Goal: Task Accomplishment & Management: Manage account settings

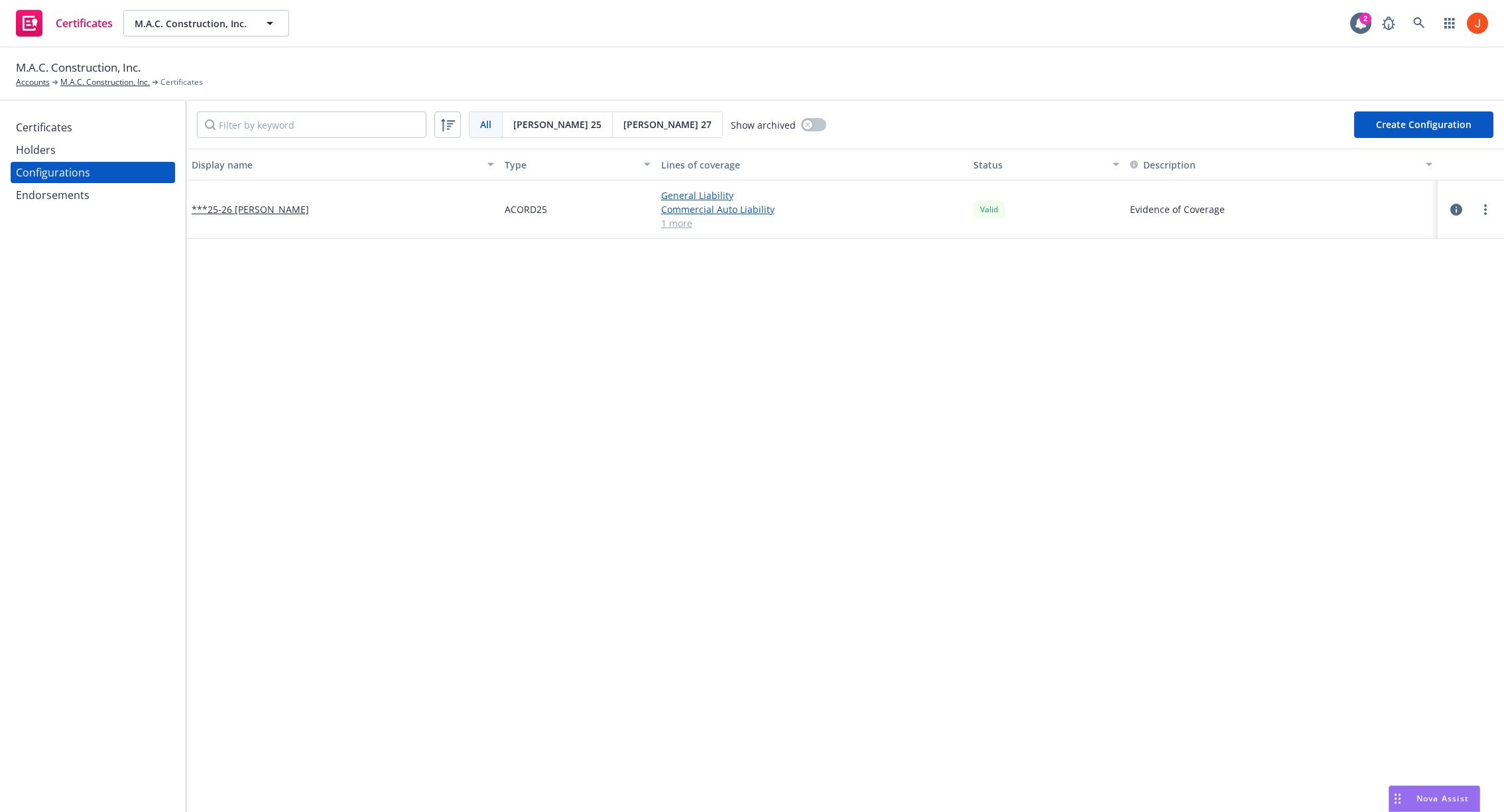
click at [1453, 209] on icon "button" at bounding box center [1456, 209] width 12 height 12
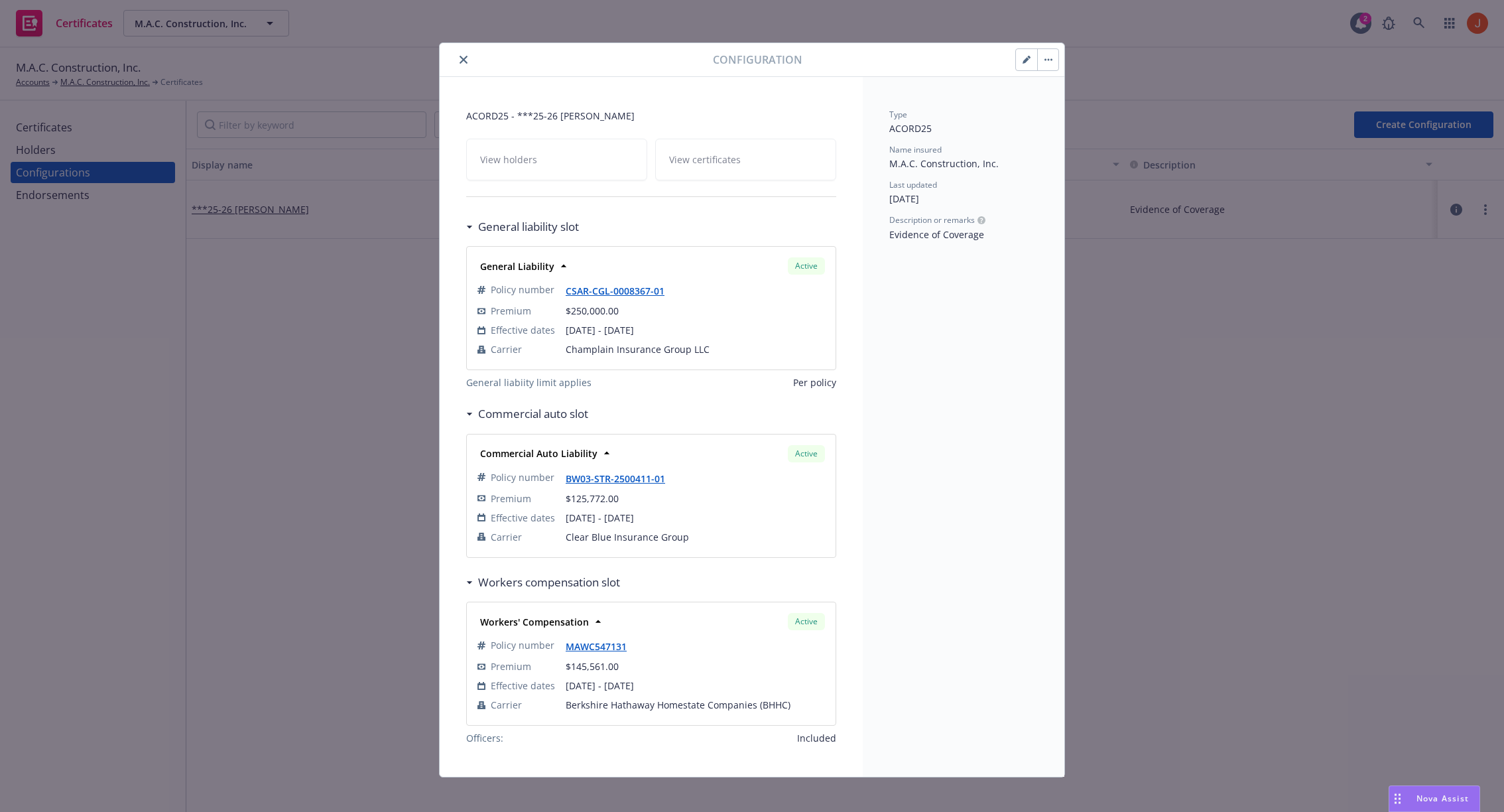
scroll to position [6, 0]
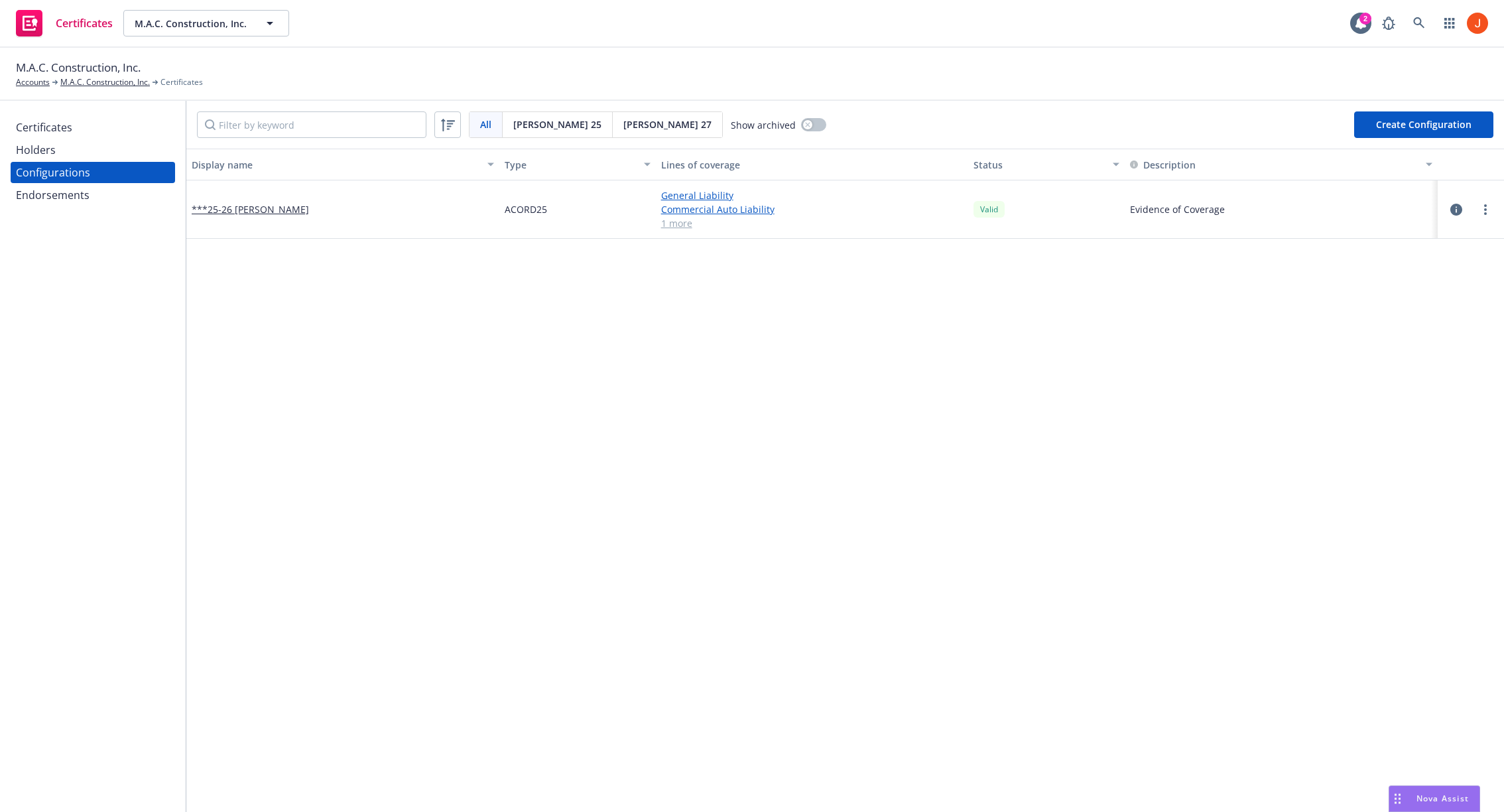
click at [1452, 210] on icon "button" at bounding box center [1456, 209] width 12 height 12
click at [1459, 212] on icon "button" at bounding box center [1456, 209] width 12 height 12
click at [801, 130] on button "button" at bounding box center [814, 125] width 25 height 13
click at [1454, 212] on icon "button" at bounding box center [1456, 209] width 12 height 12
drag, startPoint x: 1000, startPoint y: 210, endPoint x: 977, endPoint y: 212, distance: 23.1
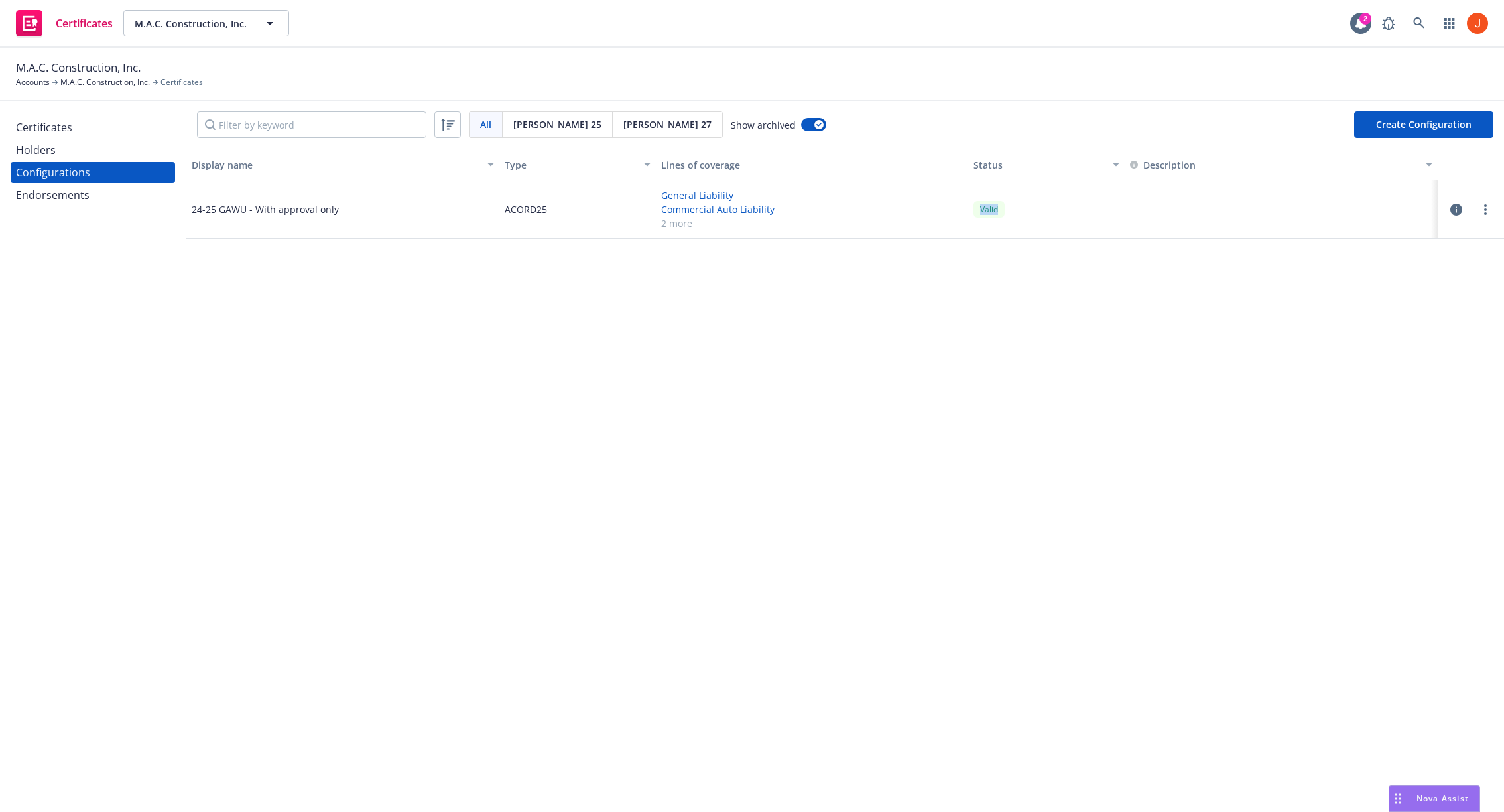
click at [977, 212] on div "Valid" at bounding box center [989, 209] width 31 height 16
drag, startPoint x: 977, startPoint y: 212, endPoint x: 1006, endPoint y: 215, distance: 29.2
click at [1006, 215] on div "Valid" at bounding box center [1046, 210] width 156 height 58
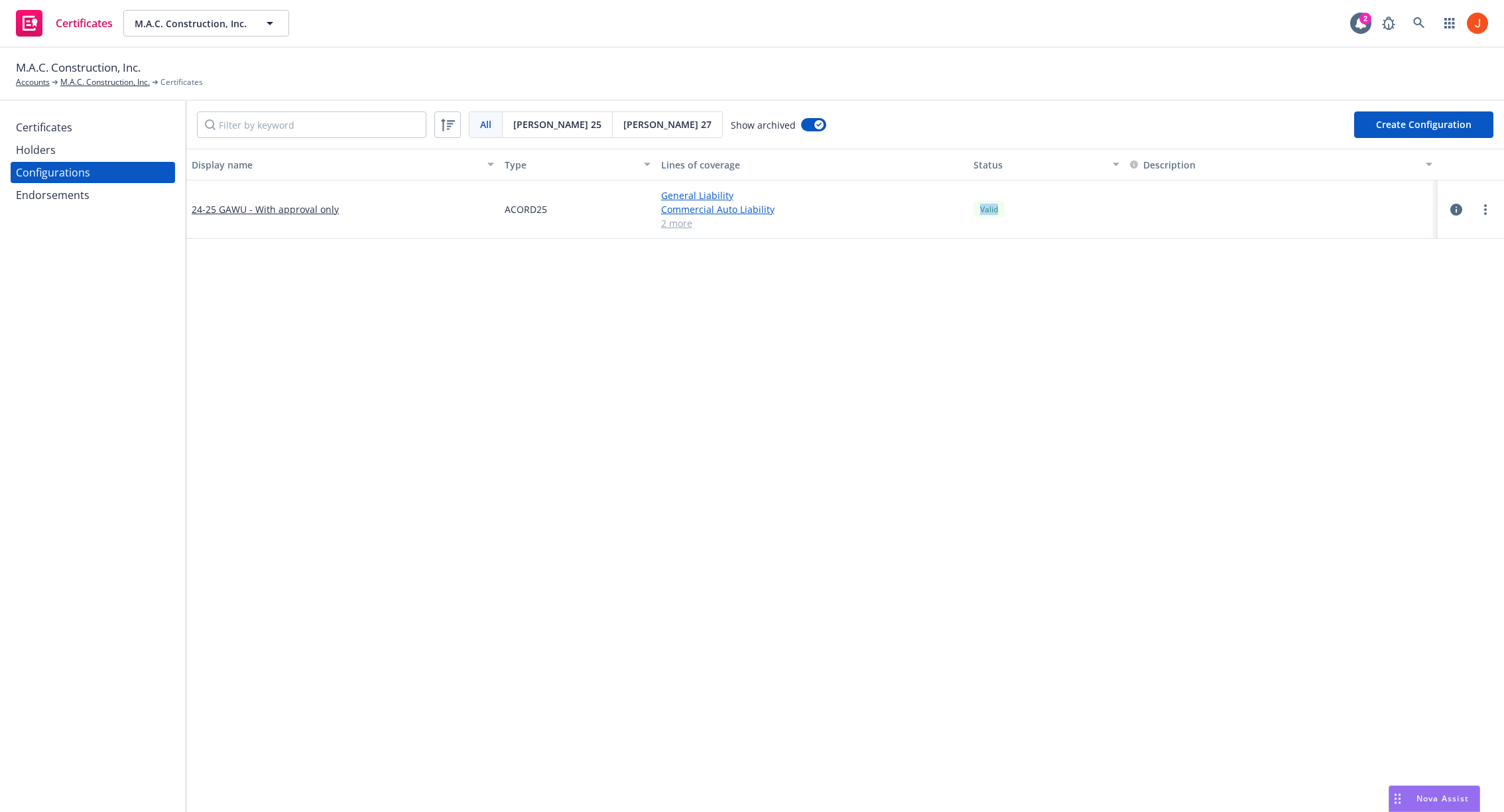
drag, startPoint x: 999, startPoint y: 212, endPoint x: 977, endPoint y: 212, distance: 22.0
click at [977, 212] on div "Valid" at bounding box center [989, 209] width 31 height 16
drag, startPoint x: 977, startPoint y: 211, endPoint x: 1002, endPoint y: 216, distance: 25.5
click at [1002, 216] on div "Valid" at bounding box center [989, 209] width 31 height 16
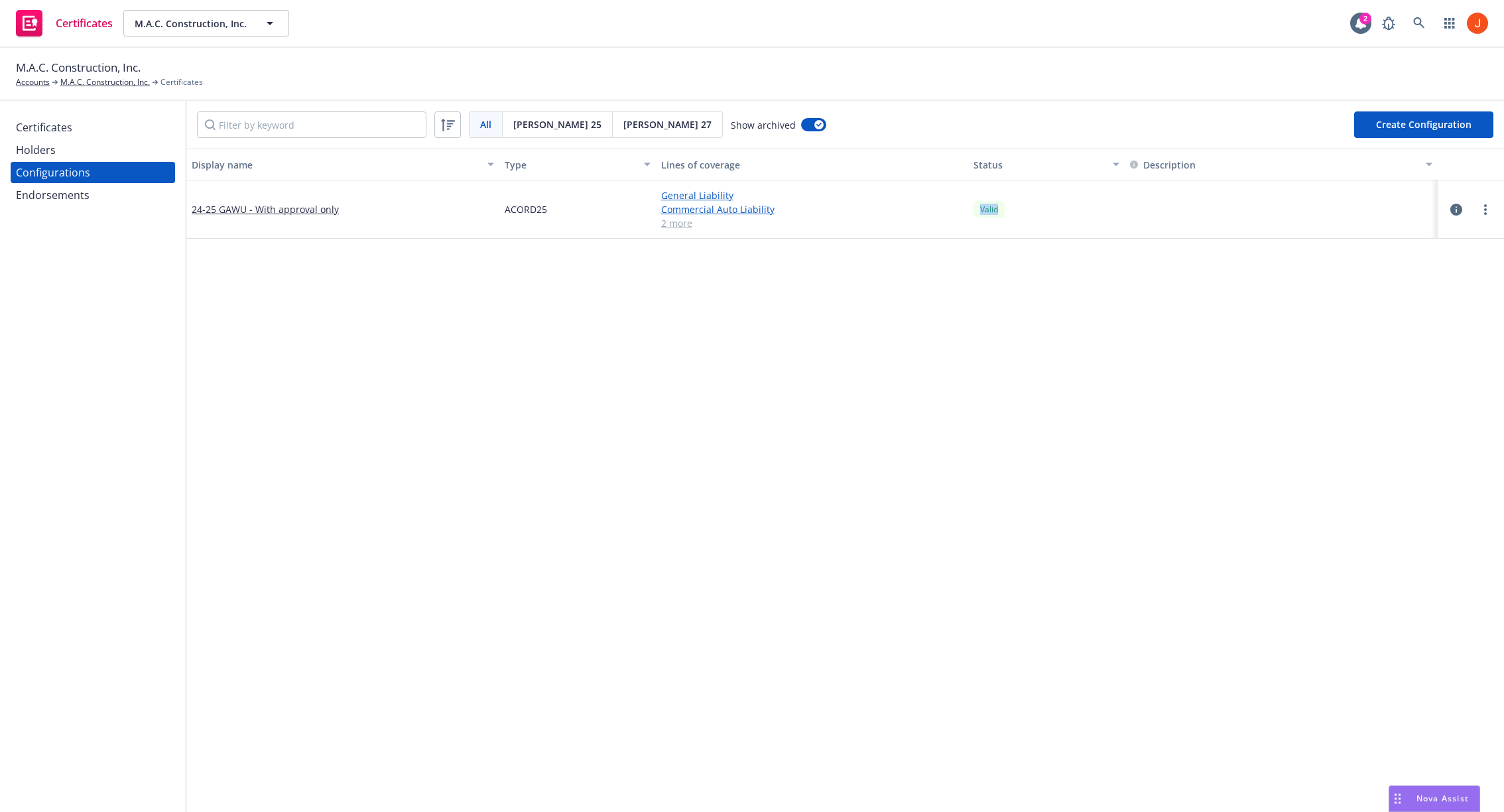
click at [1002, 216] on div "Valid" at bounding box center [989, 209] width 31 height 16
drag, startPoint x: 1002, startPoint y: 212, endPoint x: 982, endPoint y: 212, distance: 20.0
click at [986, 212] on div "Valid" at bounding box center [989, 209] width 31 height 16
click at [982, 212] on div "Valid" at bounding box center [989, 209] width 31 height 16
drag, startPoint x: 978, startPoint y: 212, endPoint x: 1021, endPoint y: 220, distance: 43.7
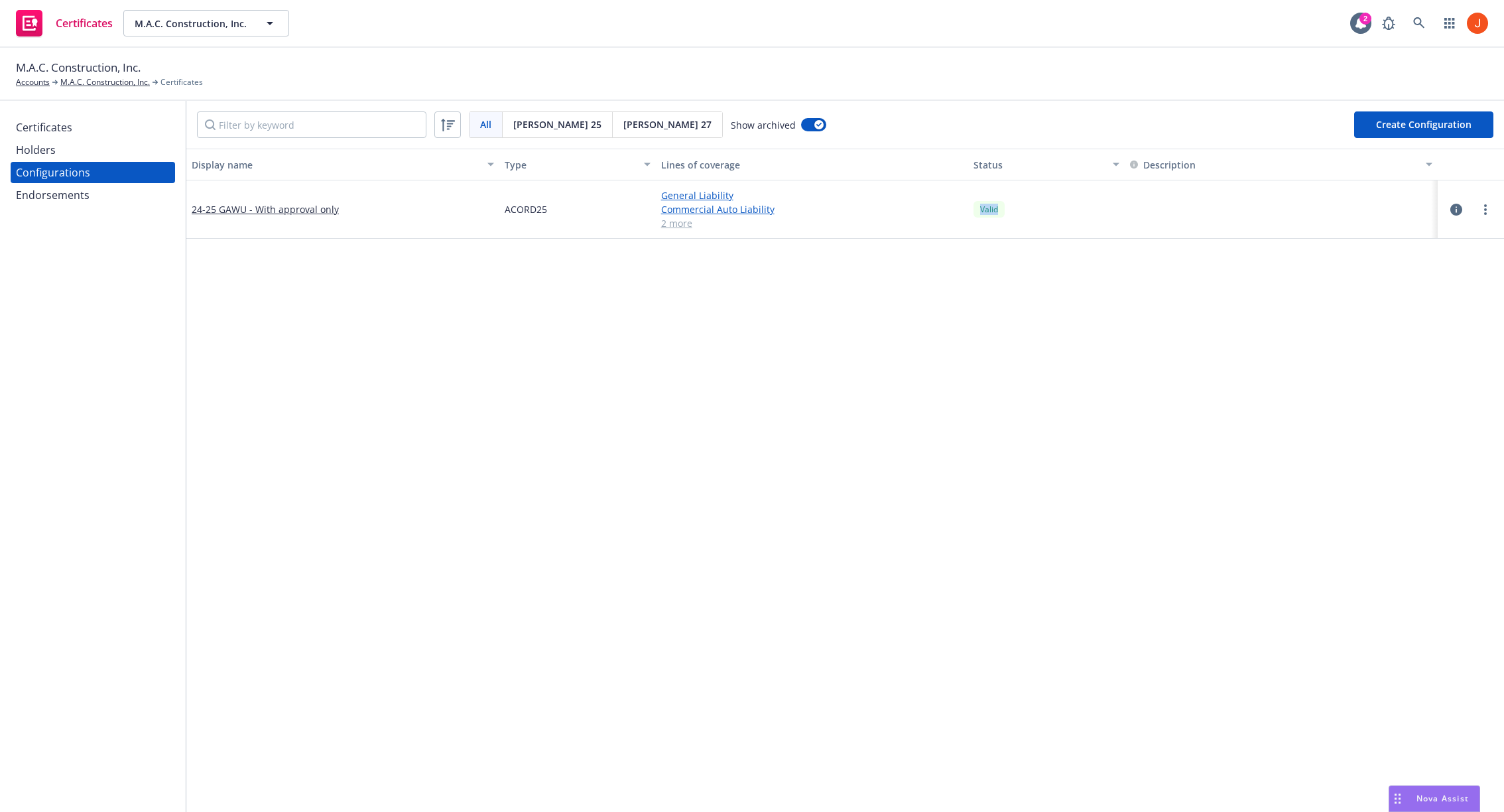
click at [1021, 220] on div "Valid" at bounding box center [1046, 210] width 156 height 58
click at [1456, 212] on icon "button" at bounding box center [1456, 209] width 12 height 12
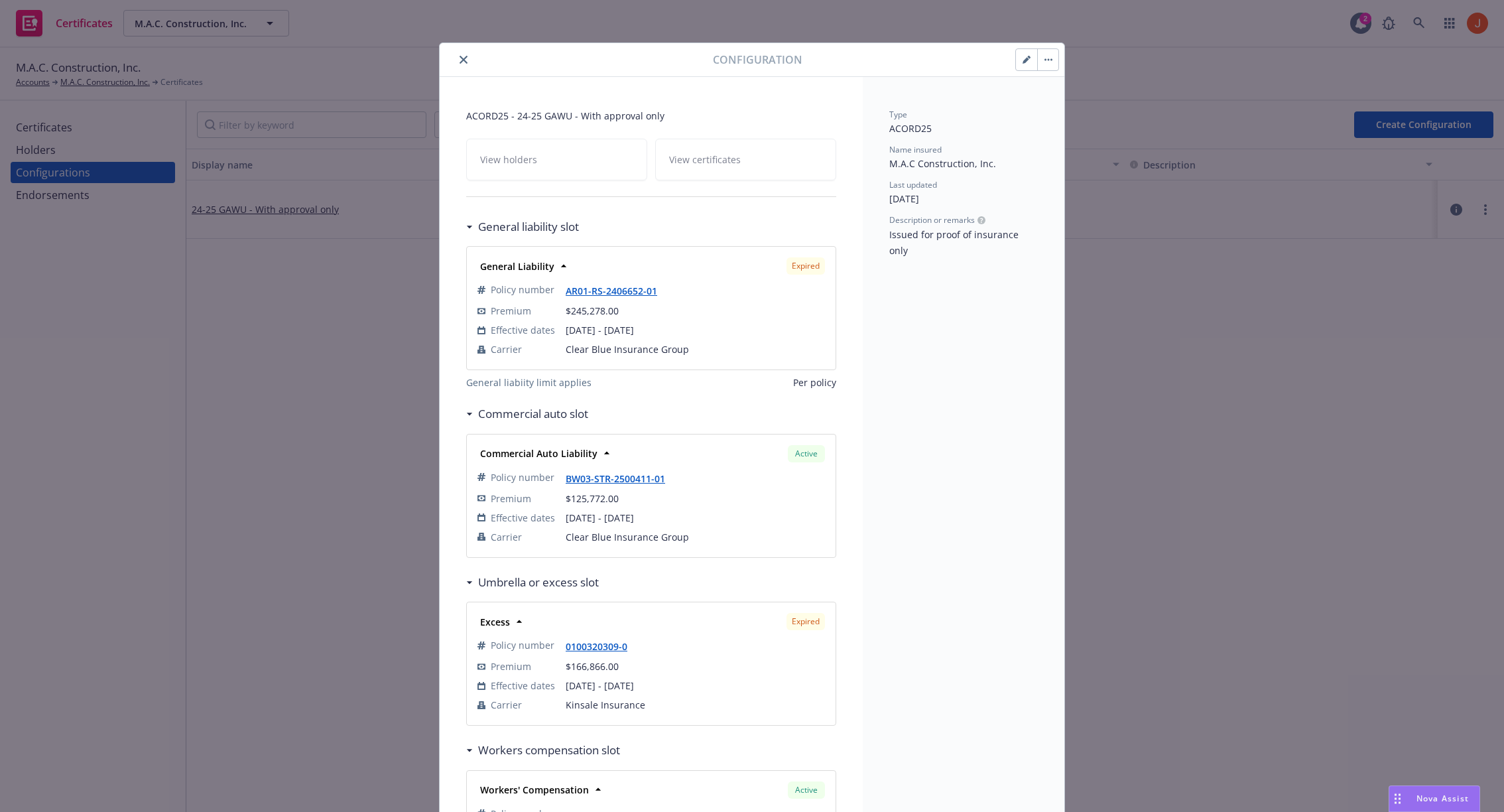
click at [920, 488] on div "Type ACORD25 Name insured M.A.C Construction, Inc. Last updated [DATE] Descript…" at bounding box center [964, 511] width 202 height 868
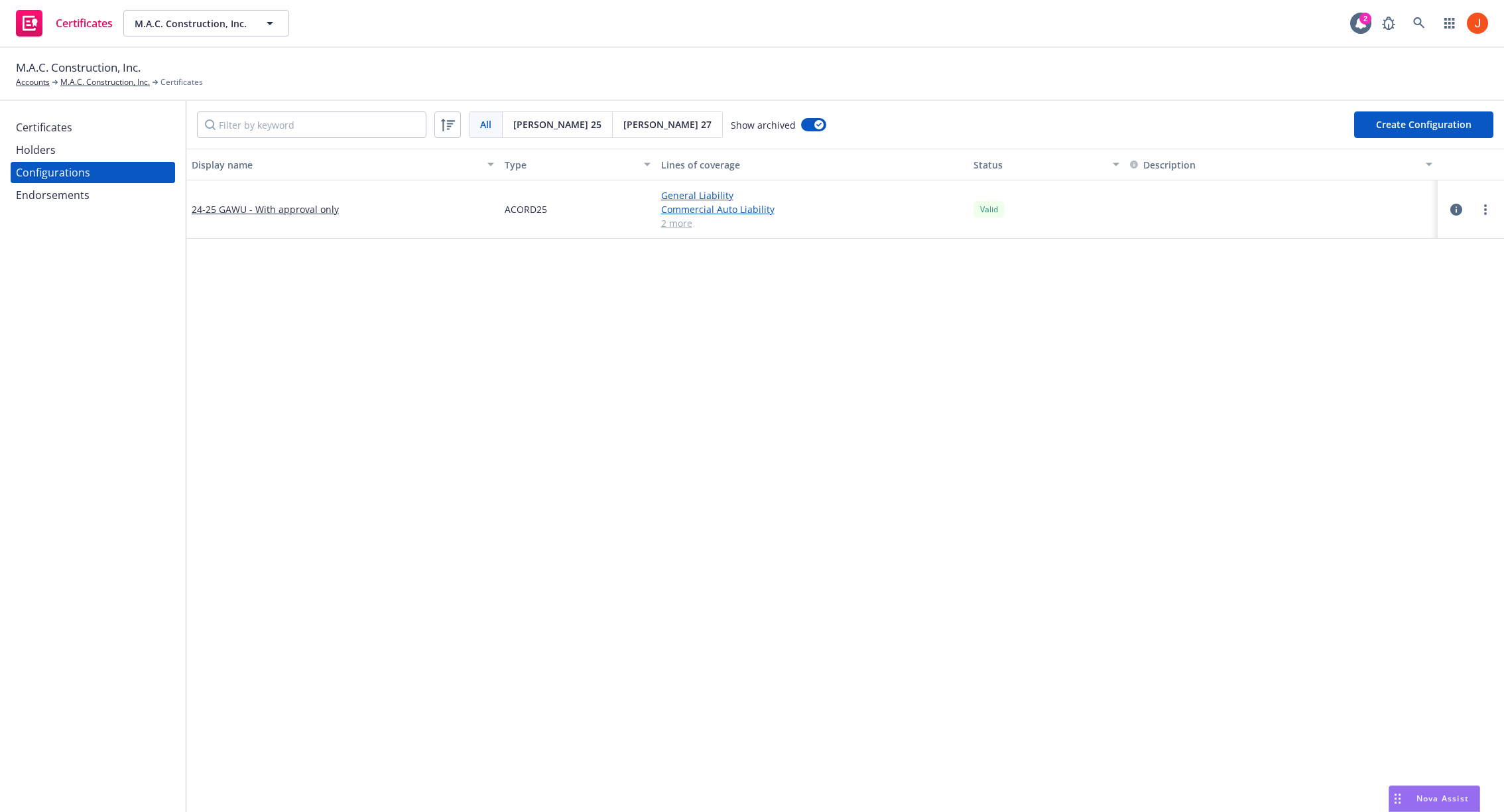
click at [993, 212] on div "Valid" at bounding box center [989, 209] width 31 height 16
click at [1455, 208] on icon "button" at bounding box center [1456, 209] width 12 height 12
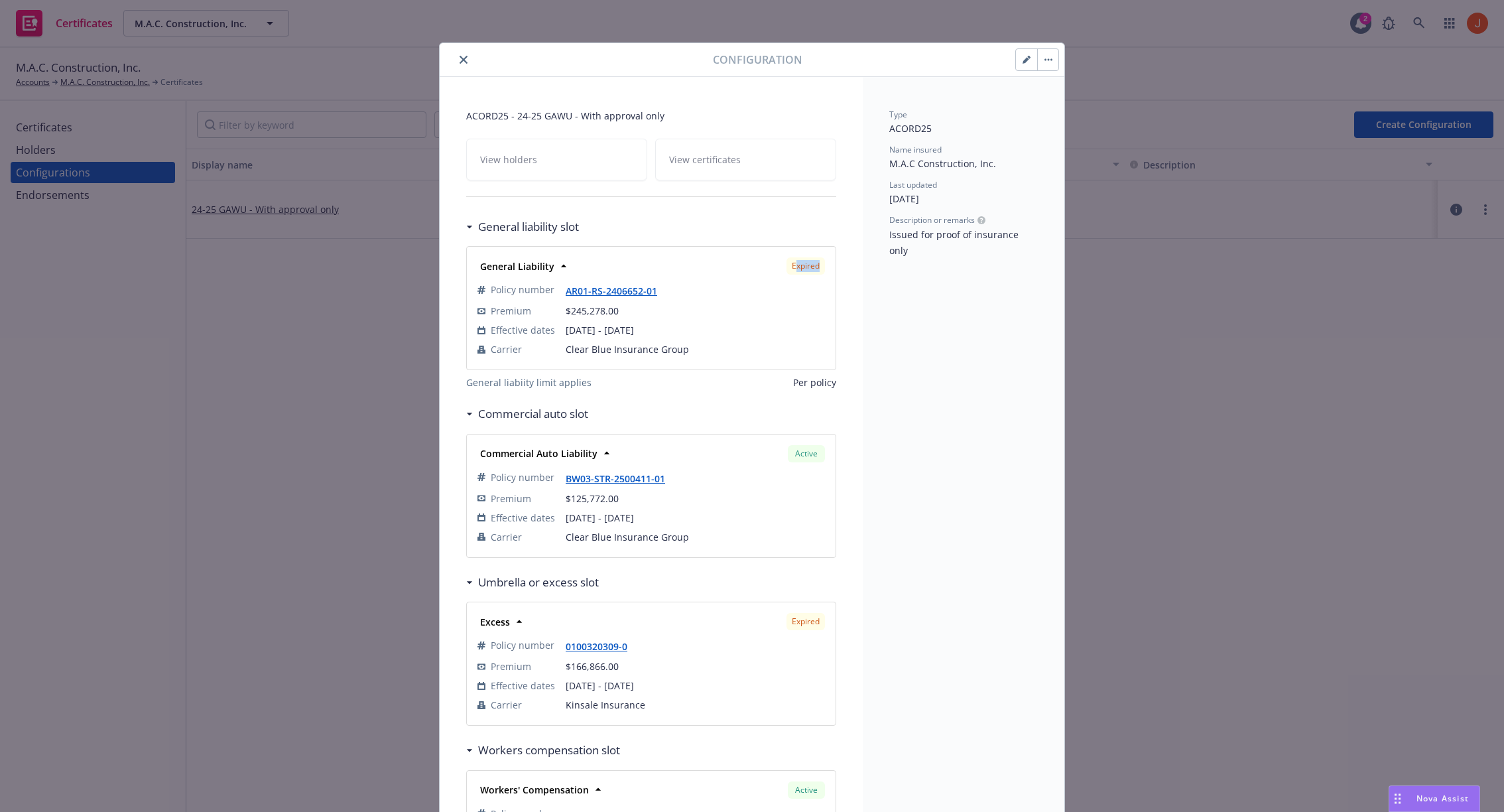
drag, startPoint x: 795, startPoint y: 268, endPoint x: 823, endPoint y: 271, distance: 28.2
click at [823, 271] on div "Expired" at bounding box center [805, 266] width 38 height 17
drag, startPoint x: 823, startPoint y: 271, endPoint x: 788, endPoint y: 268, distance: 35.1
click at [789, 268] on div "Expired" at bounding box center [805, 266] width 38 height 17
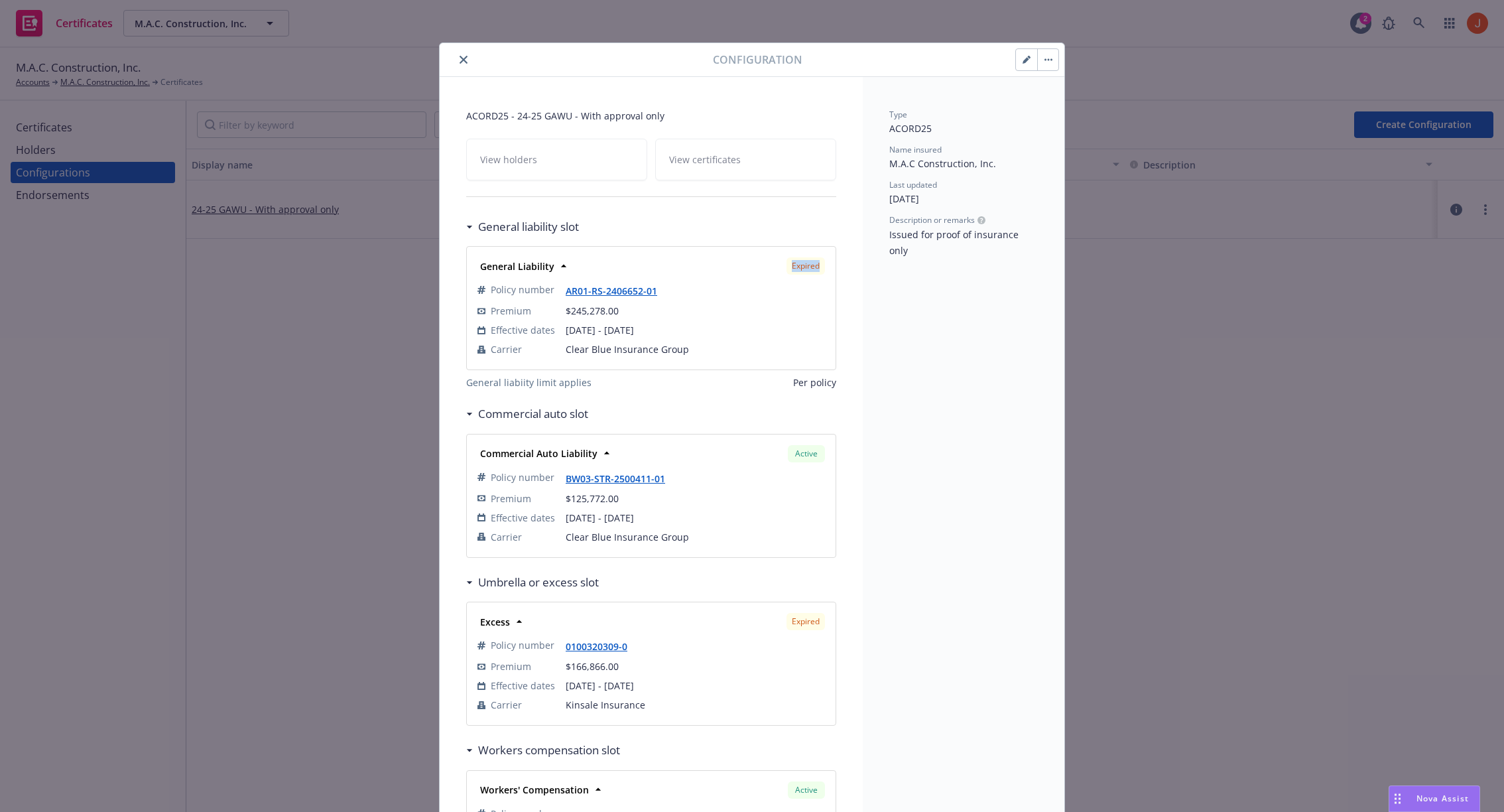
click at [788, 268] on div "Expired" at bounding box center [805, 266] width 38 height 17
drag, startPoint x: 793, startPoint y: 266, endPoint x: 830, endPoint y: 273, distance: 37.7
click at [830, 273] on div "General Liability Expired Policy number AR01-RS-2406652-01 Premium $245,278.00 …" at bounding box center [651, 307] width 369 height 122
drag, startPoint x: 824, startPoint y: 266, endPoint x: 788, endPoint y: 265, distance: 36.0
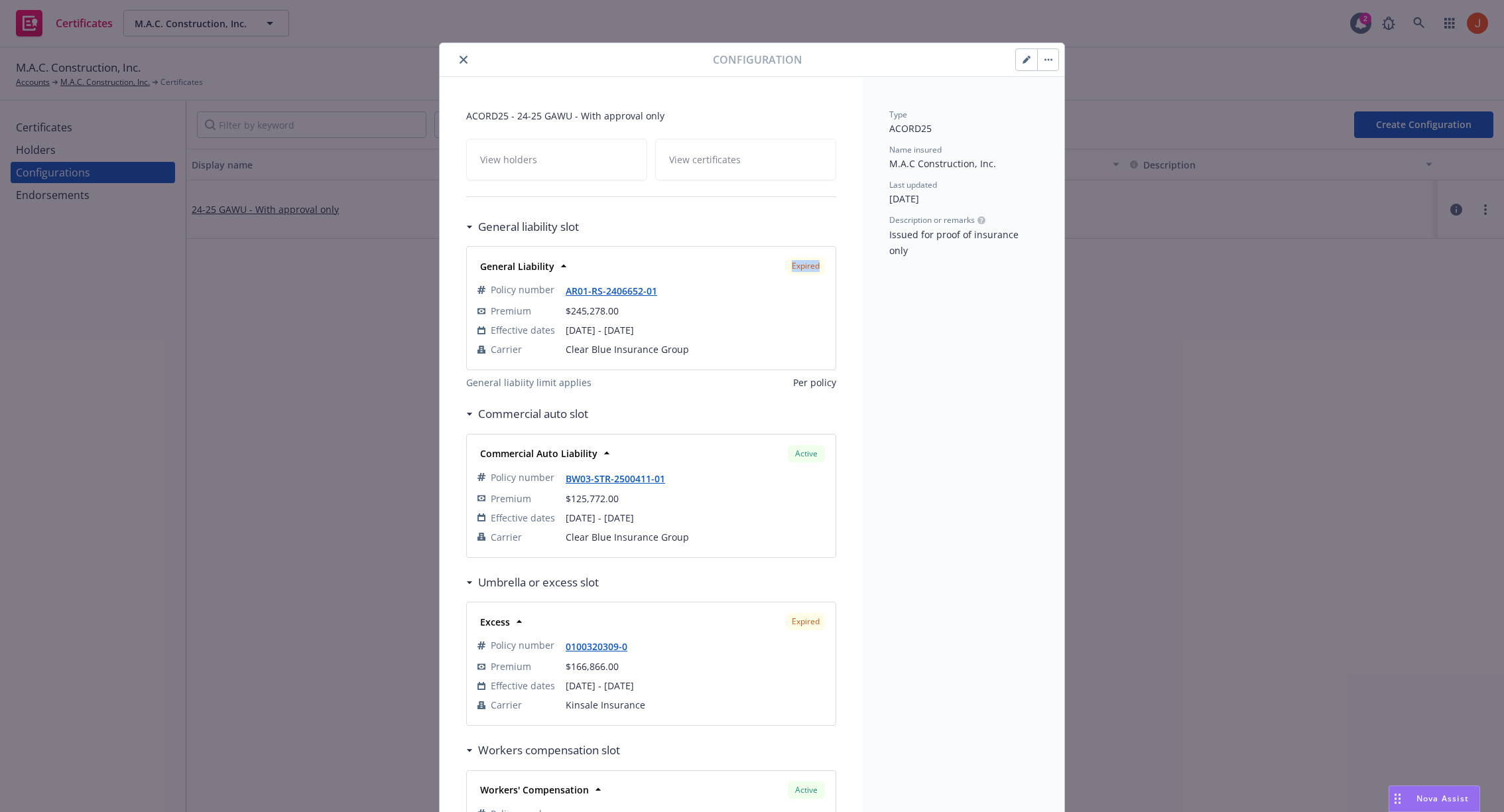
click at [788, 265] on div "Expired" at bounding box center [805, 266] width 38 height 17
drag, startPoint x: 793, startPoint y: 266, endPoint x: 821, endPoint y: 267, distance: 28.0
click at [821, 267] on div "Expired" at bounding box center [805, 266] width 38 height 17
click at [821, 267] on div "Expired" at bounding box center [805, 266] width 38 height 17
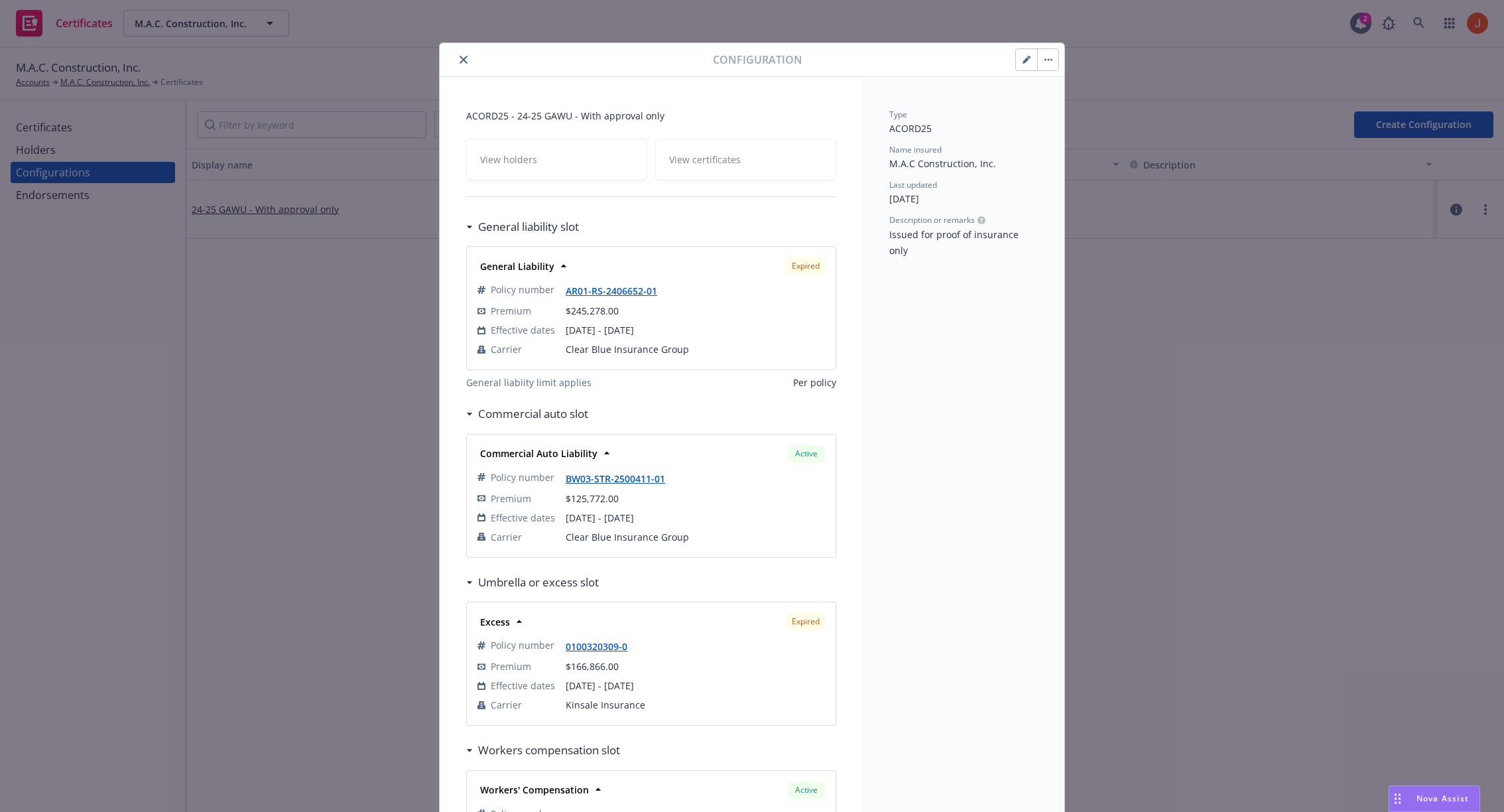
click at [937, 396] on div "Type ACORD25 Name insured M.A.C Construction, Inc. Last updated [DATE] Descript…" at bounding box center [964, 511] width 202 height 868
